Goal: Information Seeking & Learning: Learn about a topic

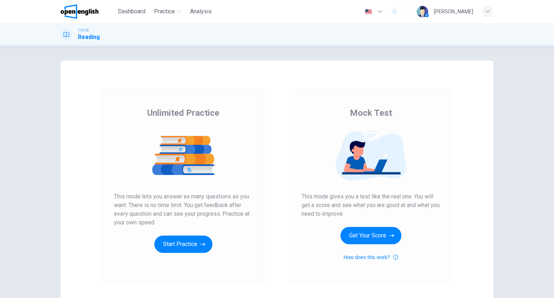
drag, startPoint x: 234, startPoint y: 231, endPoint x: 224, endPoint y: 235, distance: 10.8
click at [234, 231] on div "Unlimited Practice This mode lets you answer as many questions as you want. The…" at bounding box center [183, 180] width 138 height 146
click at [207, 240] on button "Start Practice" at bounding box center [183, 243] width 58 height 17
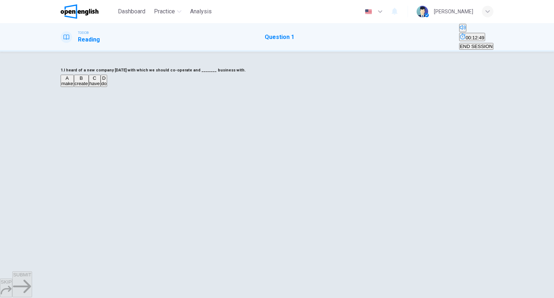
click at [89, 87] on button "B create" at bounding box center [81, 81] width 15 height 12
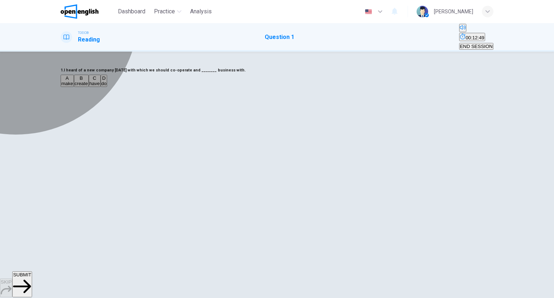
click at [101, 87] on button "C have" at bounding box center [95, 81] width 12 height 12
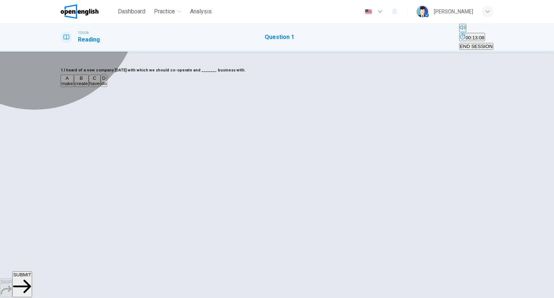
click at [89, 87] on button "B create" at bounding box center [81, 81] width 15 height 12
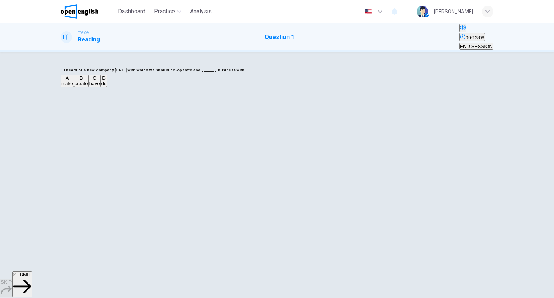
click at [74, 87] on button "A make" at bounding box center [67, 81] width 13 height 12
click at [89, 87] on button "B create" at bounding box center [81, 81] width 15 height 12
click at [227, 88] on div "A make B create C have D do" at bounding box center [277, 81] width 433 height 13
click at [107, 87] on button "D do" at bounding box center [104, 81] width 7 height 12
click at [31, 277] on span "SUBMIT" at bounding box center [22, 274] width 18 height 5
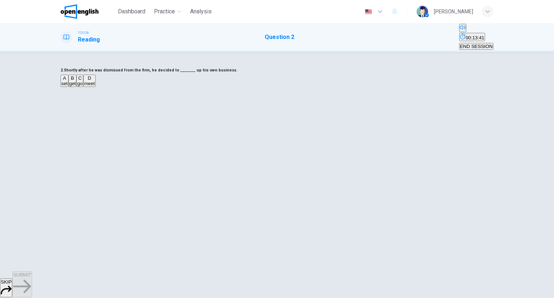
drag, startPoint x: 221, startPoint y: 129, endPoint x: 218, endPoint y: 134, distance: 5.3
click at [68, 87] on button "A set" at bounding box center [65, 81] width 8 height 12
click at [32, 277] on button "SUBMIT" at bounding box center [21, 284] width 19 height 26
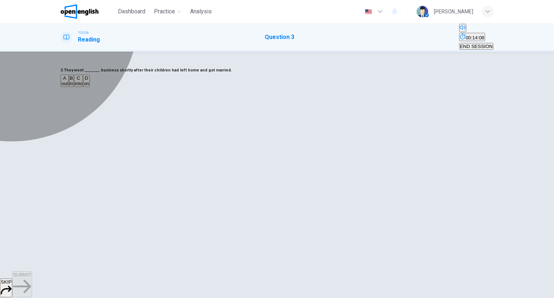
click at [83, 87] on button "C into" at bounding box center [78, 81] width 9 height 12
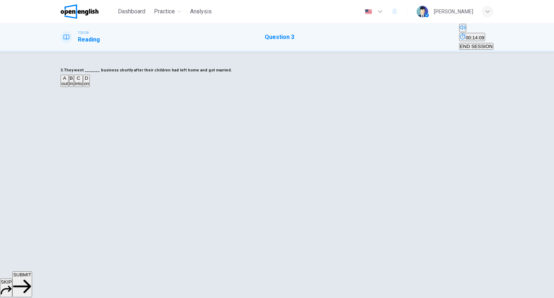
click at [31, 277] on span "SUBMIT" at bounding box center [22, 274] width 18 height 5
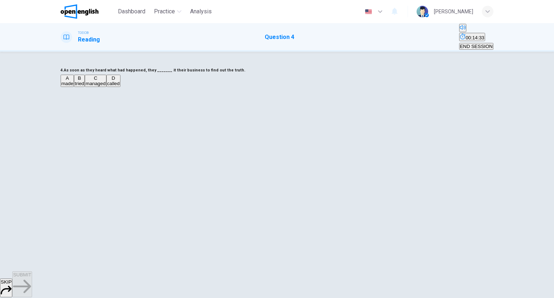
click at [74, 87] on button "A made" at bounding box center [67, 81] width 13 height 12
click at [31, 277] on span "SUBMIT" at bounding box center [22, 274] width 18 height 5
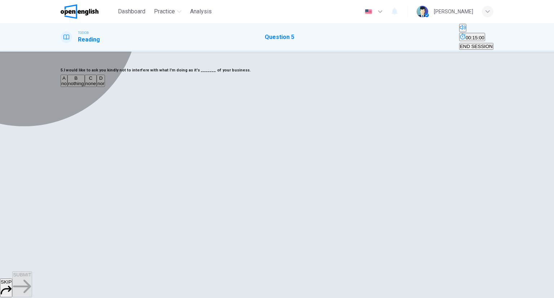
click at [96, 86] on span "none" at bounding box center [90, 83] width 11 height 5
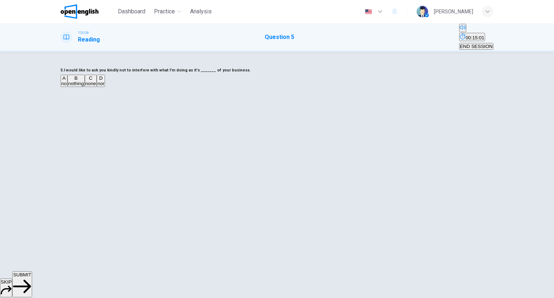
click at [32, 279] on button "SUBMIT" at bounding box center [21, 284] width 19 height 26
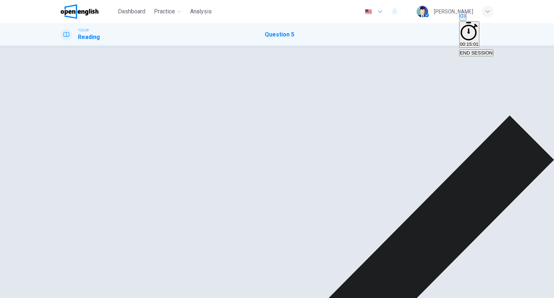
drag, startPoint x: 378, startPoint y: 287, endPoint x: 376, endPoint y: 283, distance: 4.6
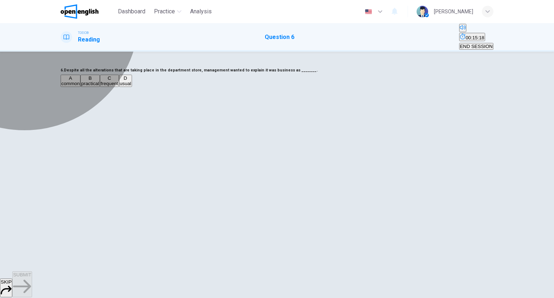
click at [132, 87] on button "D usual" at bounding box center [125, 81] width 13 height 12
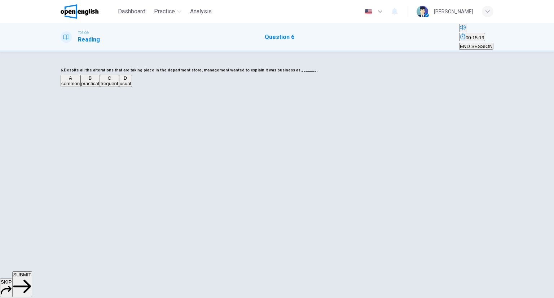
click at [31, 277] on span "SUBMIT" at bounding box center [22, 274] width 18 height 5
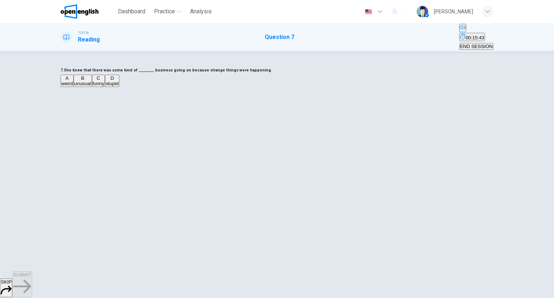
click at [105, 87] on button "C funny" at bounding box center [98, 81] width 13 height 12
click at [32, 286] on button "SUBMIT" at bounding box center [21, 284] width 19 height 26
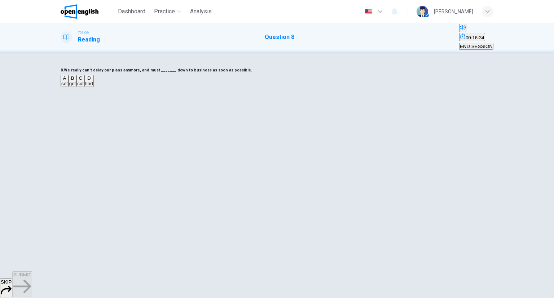
click at [77, 87] on button "B get" at bounding box center [72, 81] width 8 height 12
click at [32, 277] on button "SUBMIT" at bounding box center [21, 284] width 19 height 26
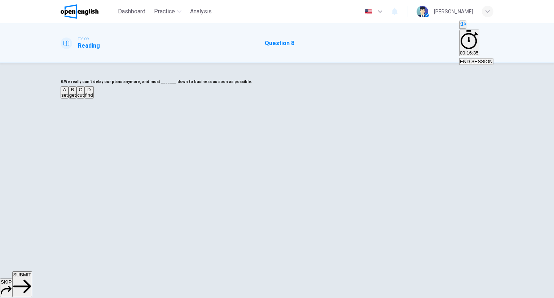
click at [31, 277] on span "SUBMIT" at bounding box center [22, 274] width 18 height 5
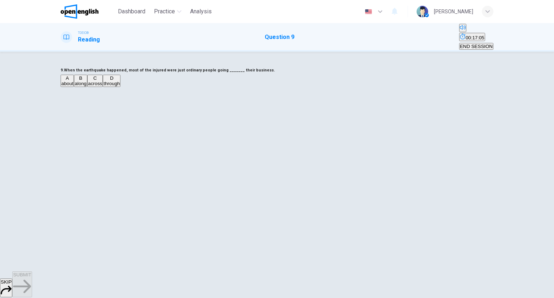
drag, startPoint x: 243, startPoint y: 126, endPoint x: 248, endPoint y: 138, distance: 13.5
click at [243, 88] on div "9. When the earthquake happened, most of the injured were just ordinary people …" at bounding box center [277, 77] width 433 height 22
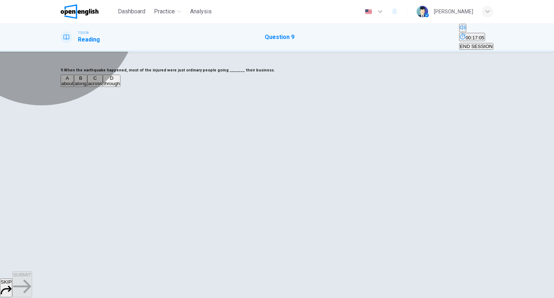
click at [74, 87] on button "A about" at bounding box center [67, 81] width 13 height 12
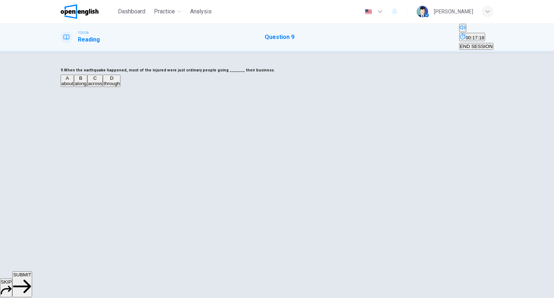
click at [32, 276] on button "SUBMIT" at bounding box center [21, 284] width 19 height 26
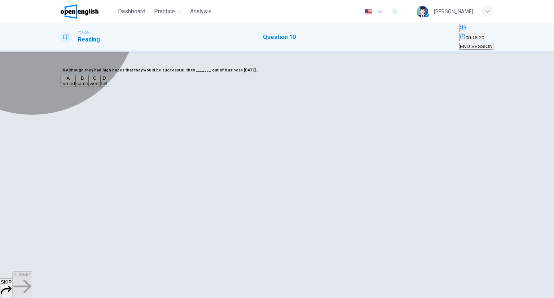
drag, startPoint x: 238, startPoint y: 156, endPoint x: 235, endPoint y: 147, distance: 9.1
click at [89, 87] on button "B came" at bounding box center [82, 81] width 13 height 12
click at [76, 87] on button "A turned" at bounding box center [68, 81] width 15 height 12
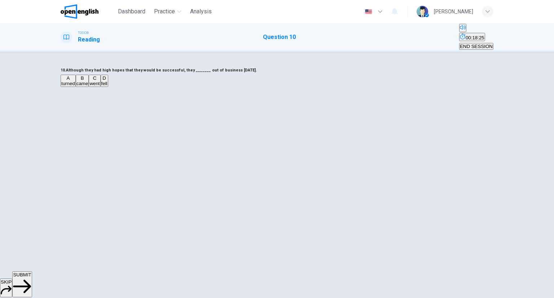
click at [100, 87] on button "C went" at bounding box center [95, 81] width 12 height 12
click at [31, 277] on span "SUBMIT" at bounding box center [22, 274] width 18 height 5
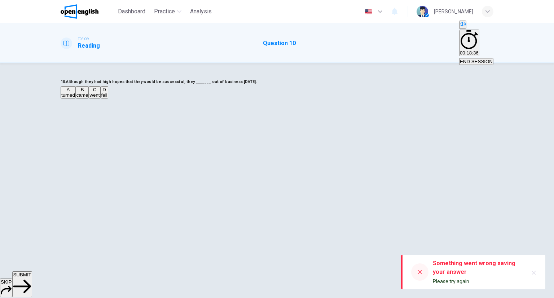
click at [535, 270] on icon "button" at bounding box center [534, 273] width 6 height 6
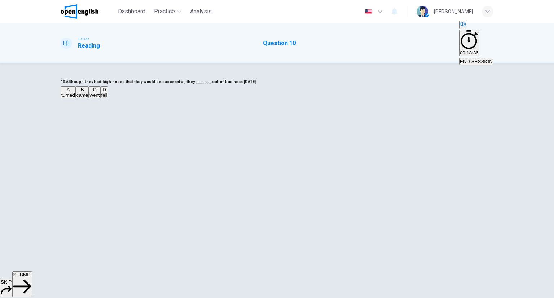
click at [32, 277] on button "SUBMIT" at bounding box center [21, 284] width 19 height 26
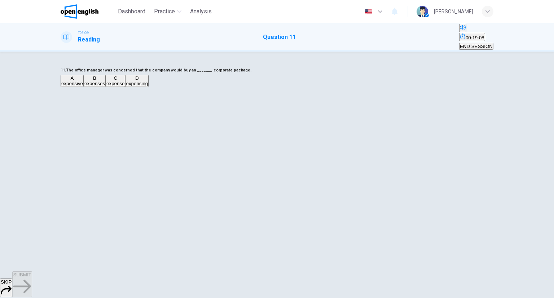
click at [231, 88] on div "A expensive B expenses C expense D expensing" at bounding box center [277, 81] width 433 height 13
click at [83, 86] on span "expensive" at bounding box center [72, 83] width 22 height 5
click at [310, 271] on div "SKIP SUBMIT" at bounding box center [277, 284] width 554 height 27
click at [31, 283] on icon "button" at bounding box center [22, 286] width 18 height 18
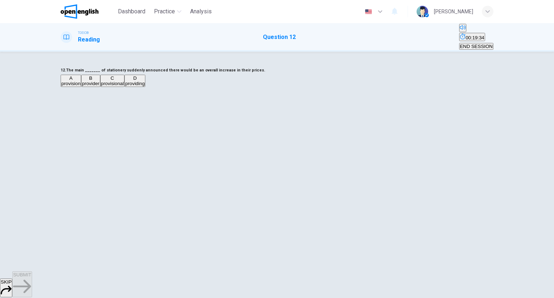
drag, startPoint x: 239, startPoint y: 155, endPoint x: 245, endPoint y: 164, distance: 11.3
click at [99, 86] on span "provider" at bounding box center [90, 83] width 17 height 5
click at [31, 277] on span "SUBMIT" at bounding box center [22, 274] width 18 height 5
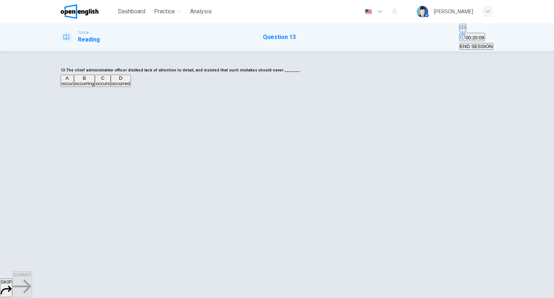
click at [73, 86] on span "occur" at bounding box center [67, 83] width 12 height 5
click at [32, 280] on button "SUBMIT" at bounding box center [21, 284] width 19 height 26
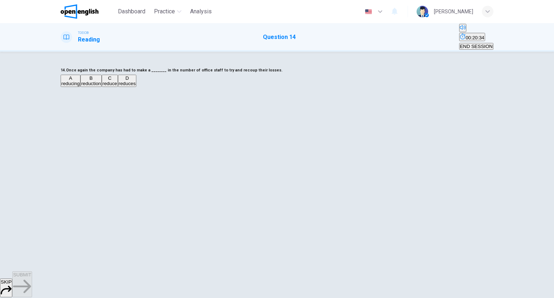
drag, startPoint x: 246, startPoint y: 163, endPoint x: 245, endPoint y: 158, distance: 5.5
click at [102, 87] on button "B reduction" at bounding box center [90, 81] width 21 height 12
drag, startPoint x: 317, startPoint y: 274, endPoint x: 322, endPoint y: 278, distance: 6.6
click at [318, 273] on div "SKIP SUBMIT" at bounding box center [277, 284] width 554 height 27
click at [32, 277] on button "SUBMIT" at bounding box center [21, 284] width 19 height 26
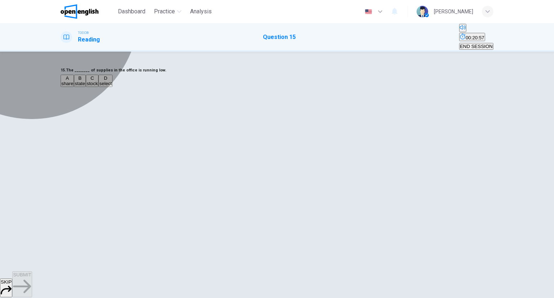
click at [98, 87] on button "C stock" at bounding box center [92, 81] width 13 height 12
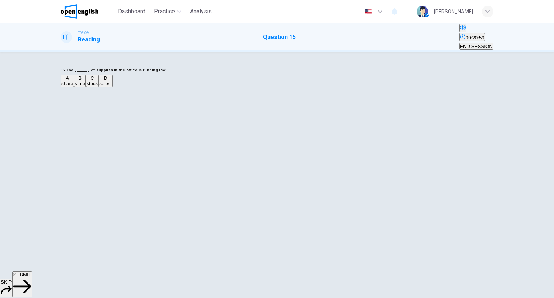
click at [32, 289] on button "SUBMIT" at bounding box center [21, 284] width 19 height 26
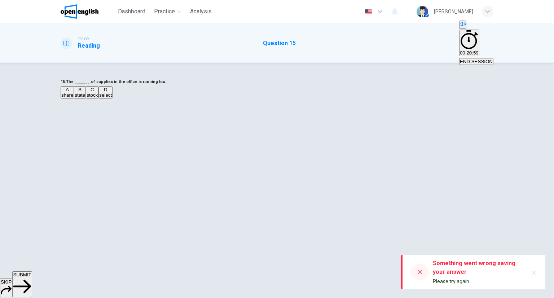
click at [31, 277] on span "SUBMIT" at bounding box center [22, 274] width 18 height 5
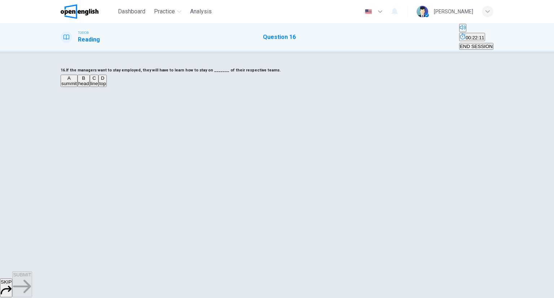
click at [99, 87] on button "C line" at bounding box center [94, 81] width 9 height 12
drag, startPoint x: 303, startPoint y: 270, endPoint x: 311, endPoint y: 277, distance: 10.5
click at [306, 271] on div "SKIP SUBMIT" at bounding box center [277, 284] width 554 height 27
click at [31, 277] on span "SUBMIT" at bounding box center [22, 274] width 18 height 5
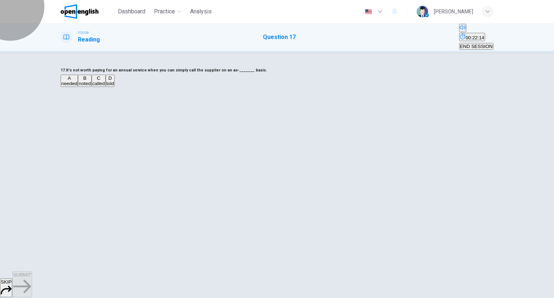
drag, startPoint x: 460, startPoint y: 34, endPoint x: 303, endPoint y: 48, distance: 158.2
click at [460, 44] on span "END SESSION" at bounding box center [476, 46] width 33 height 5
